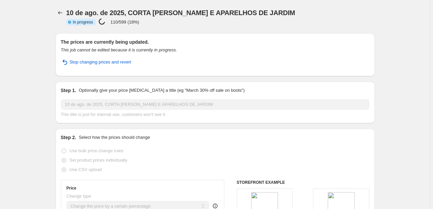
select select "percentage"
select select "pp"
select select "collection"
click at [58, 12] on icon "Price change jobs" at bounding box center [60, 12] width 7 height 7
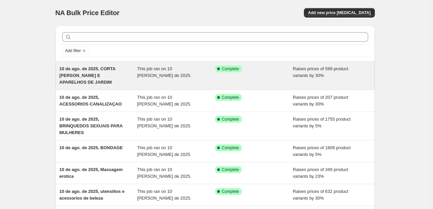
click at [109, 78] on span "10 de ago. de 2025, CORTA [PERSON_NAME] E APARELHOS DE JARDIM" at bounding box center [88, 75] width 56 height 18
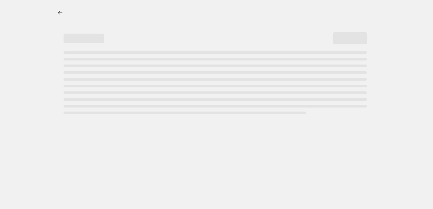
select select "percentage"
select select "pp"
select select "collection"
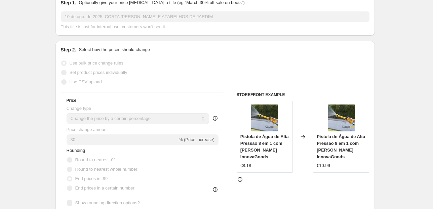
scroll to position [54, 0]
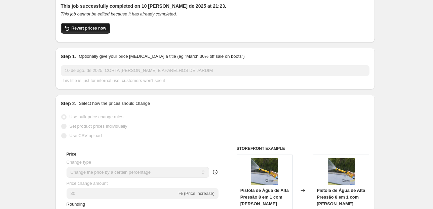
click at [85, 26] on span "Revert prices now" at bounding box center [89, 28] width 35 height 5
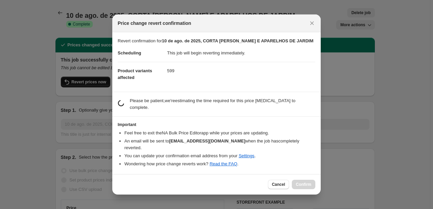
scroll to position [0, 0]
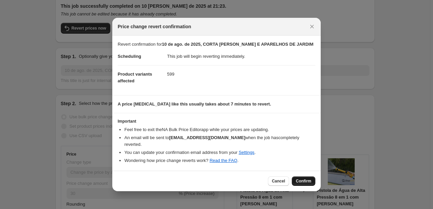
click at [307, 179] on span "Confirm" at bounding box center [303, 181] width 15 height 5
